Goal: Understand process/instructions

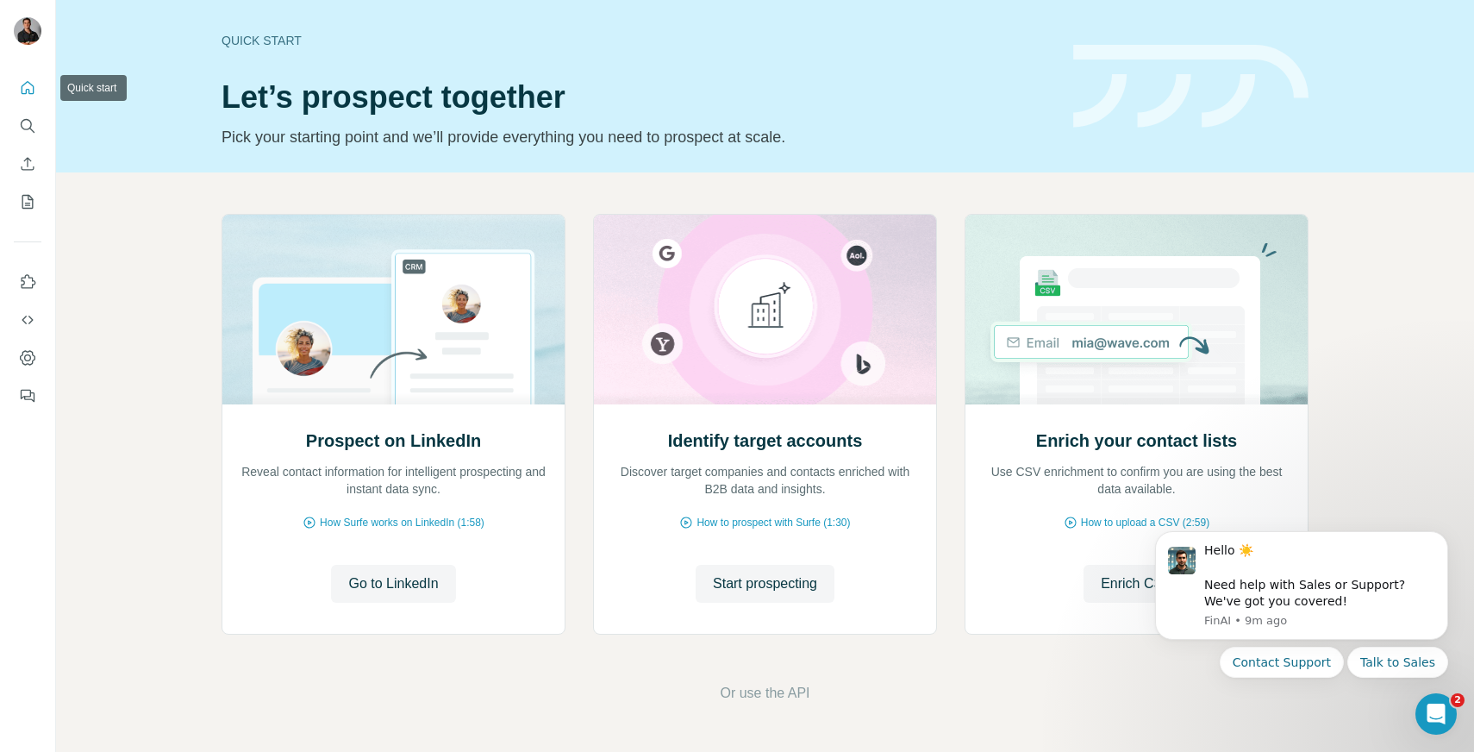
click at [27, 82] on icon "Quick start" at bounding box center [28, 87] width 13 height 13
